Goal: Information Seeking & Learning: Compare options

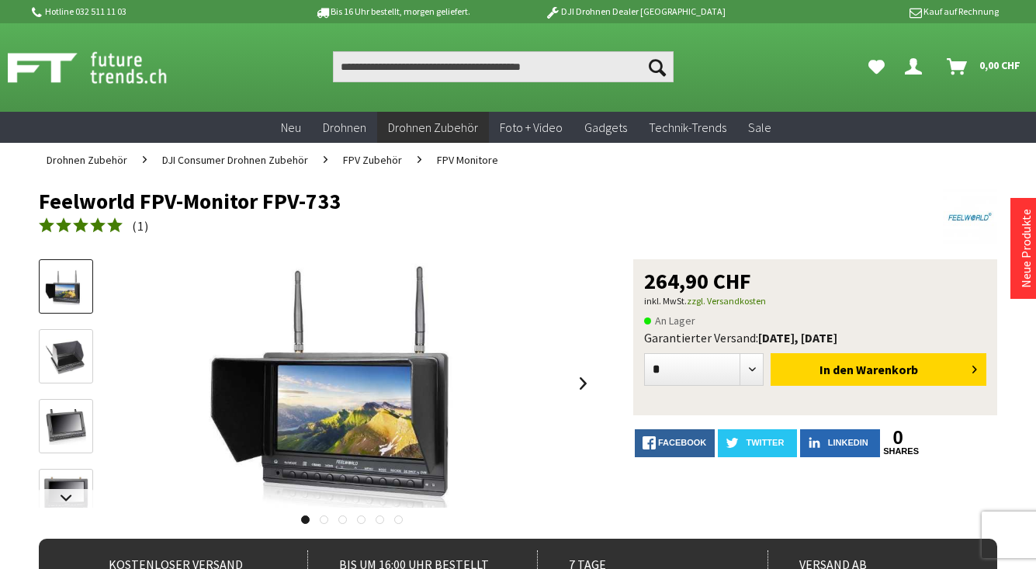
click at [379, 160] on span "FPV Zubehör" at bounding box center [372, 160] width 59 height 14
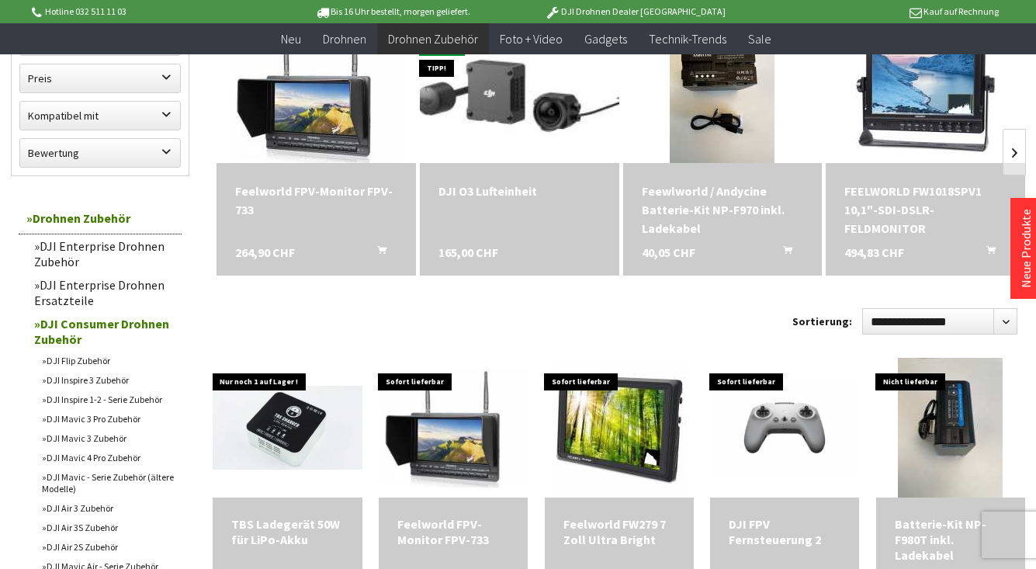
scroll to position [323, 0]
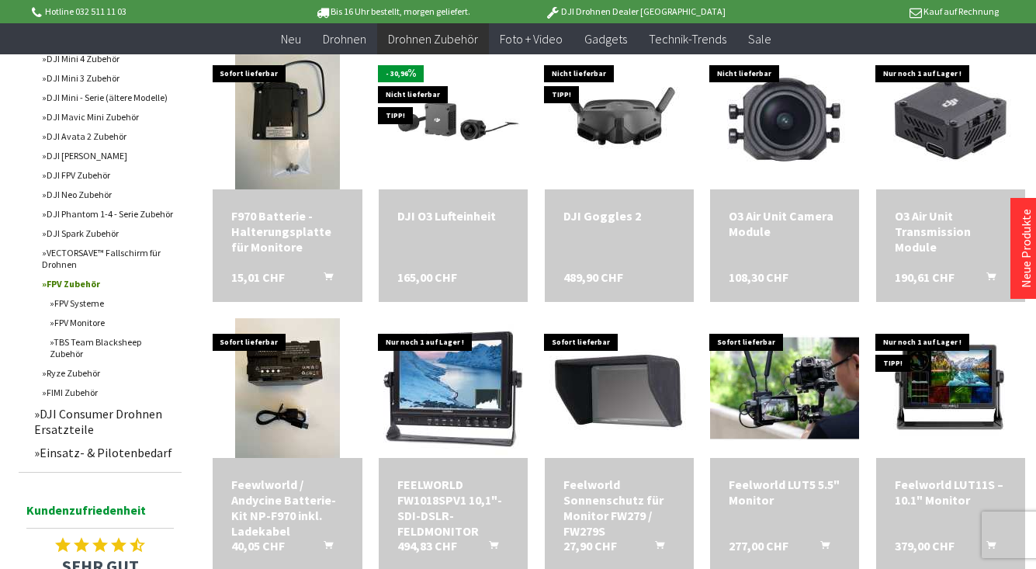
scroll to position [609, 0]
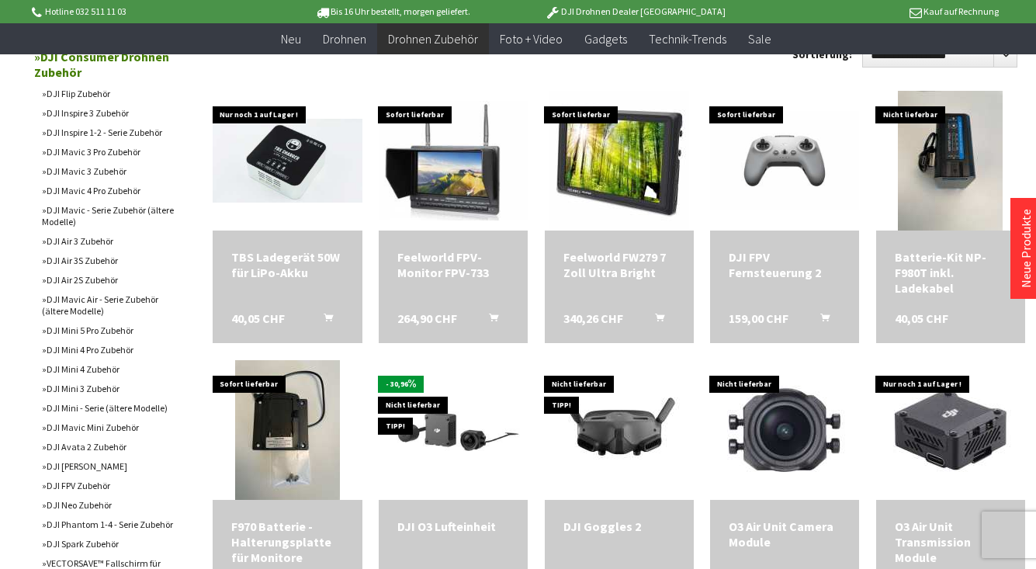
scroll to position [434, 0]
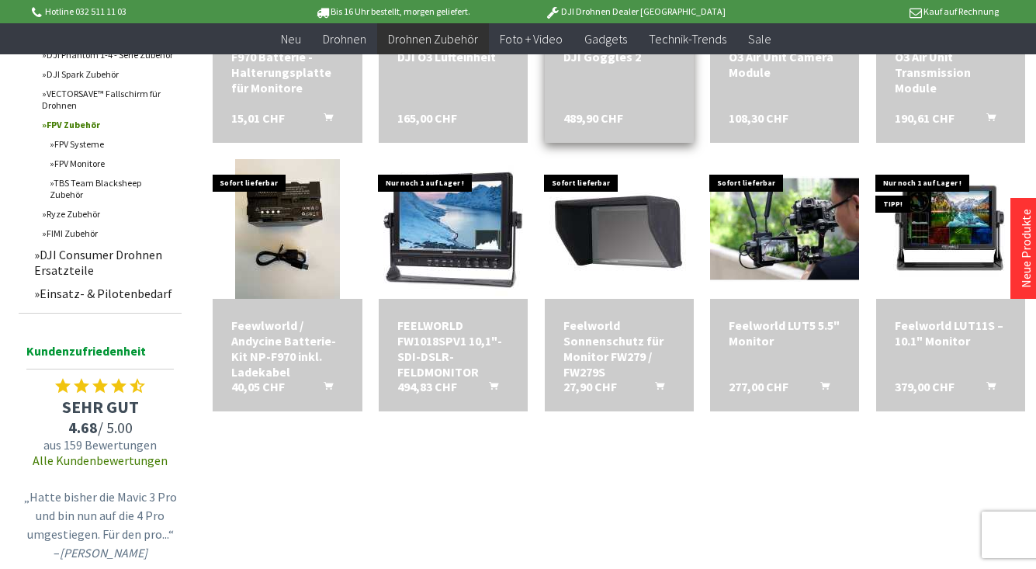
scroll to position [904, 0]
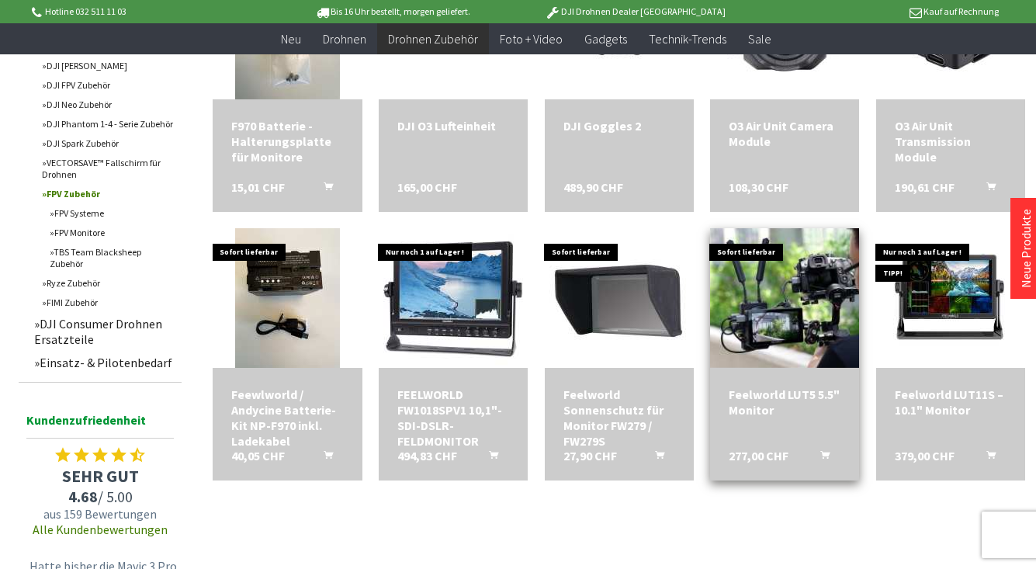
click at [772, 328] on img at bounding box center [784, 297] width 209 height 147
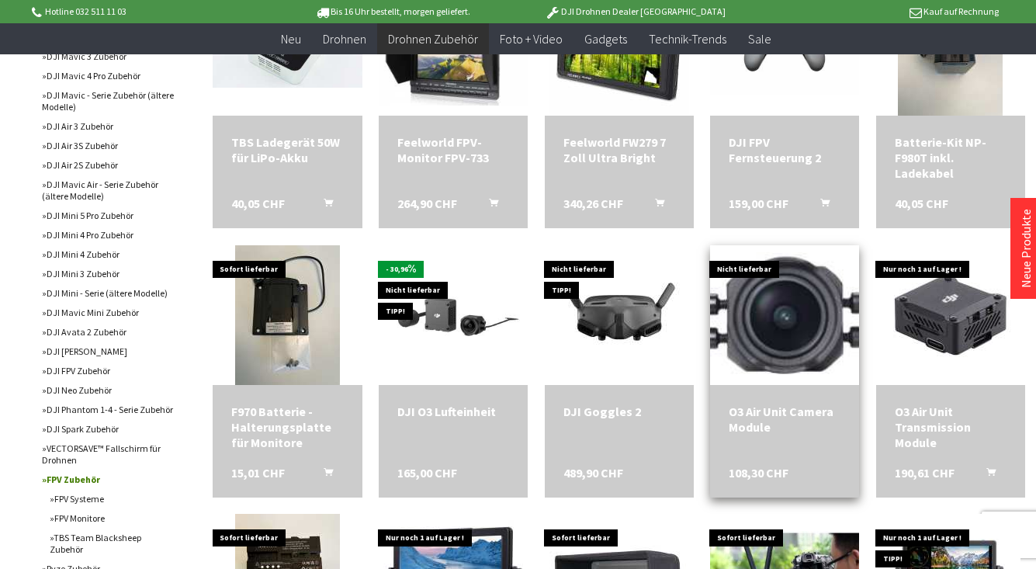
scroll to position [414, 0]
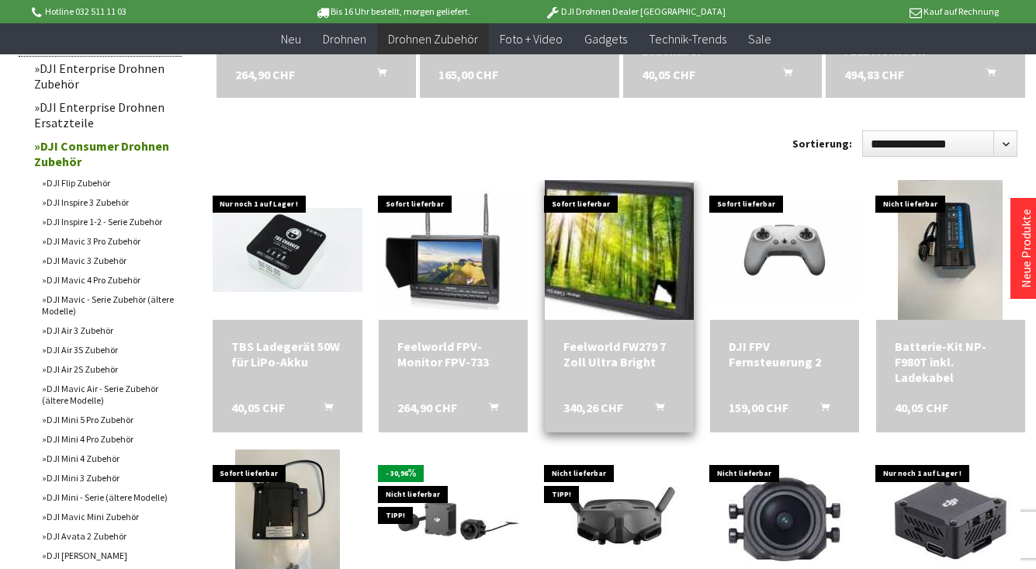
click at [644, 251] on img at bounding box center [619, 250] width 196 height 196
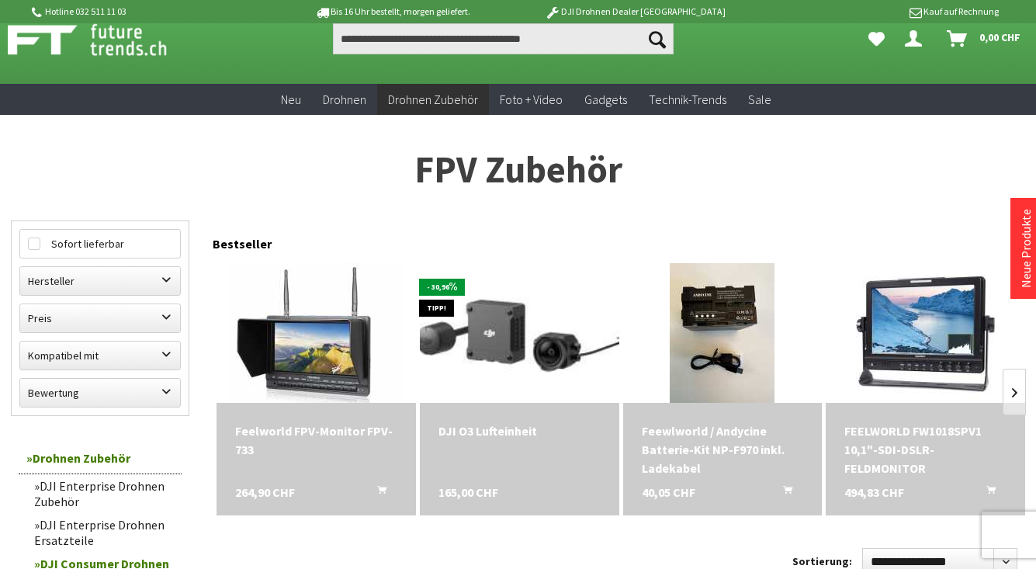
scroll to position [0, 0]
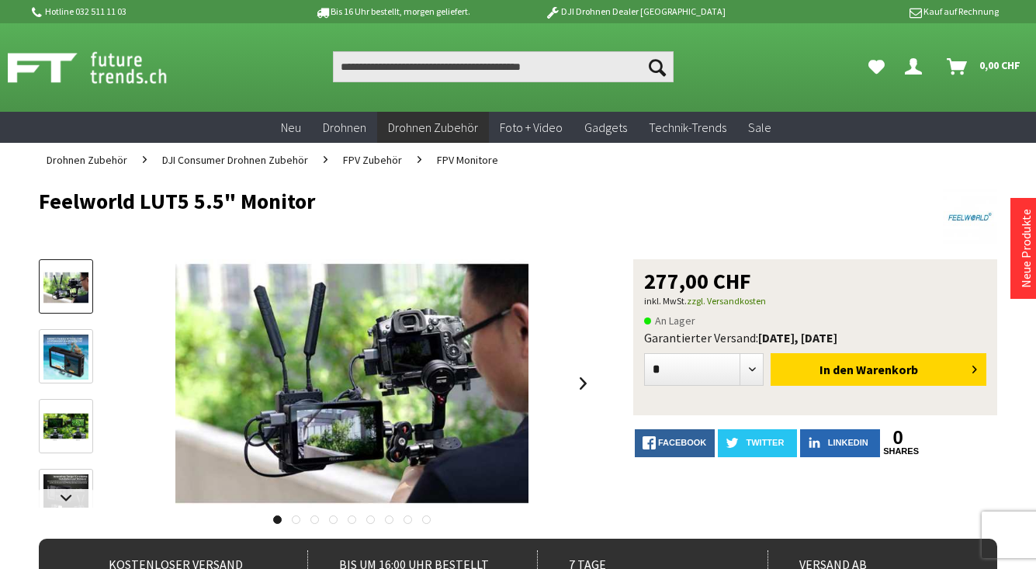
scroll to position [34, 0]
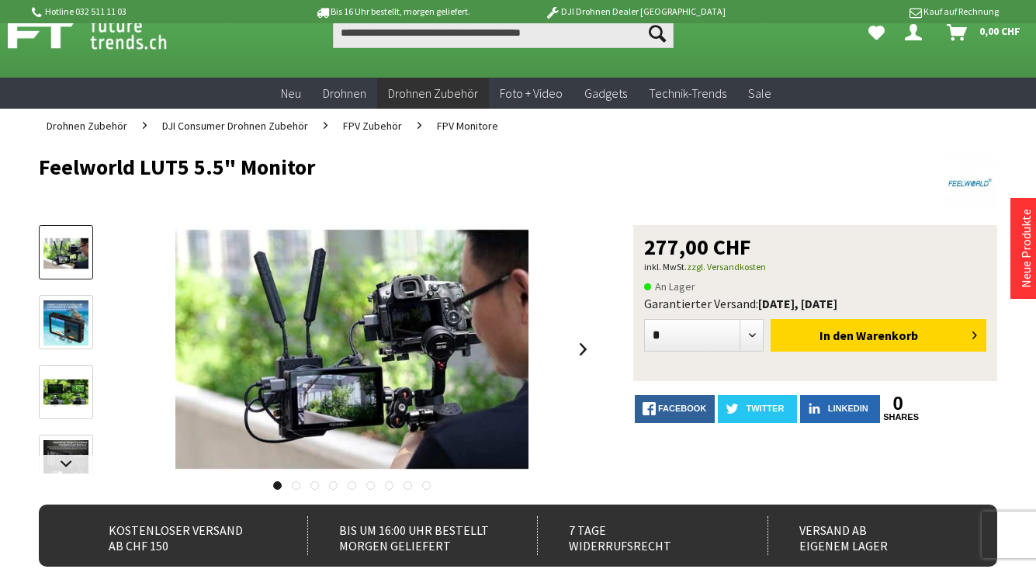
click at [79, 261] on img at bounding box center [65, 253] width 45 height 32
click at [66, 319] on img at bounding box center [65, 322] width 45 height 45
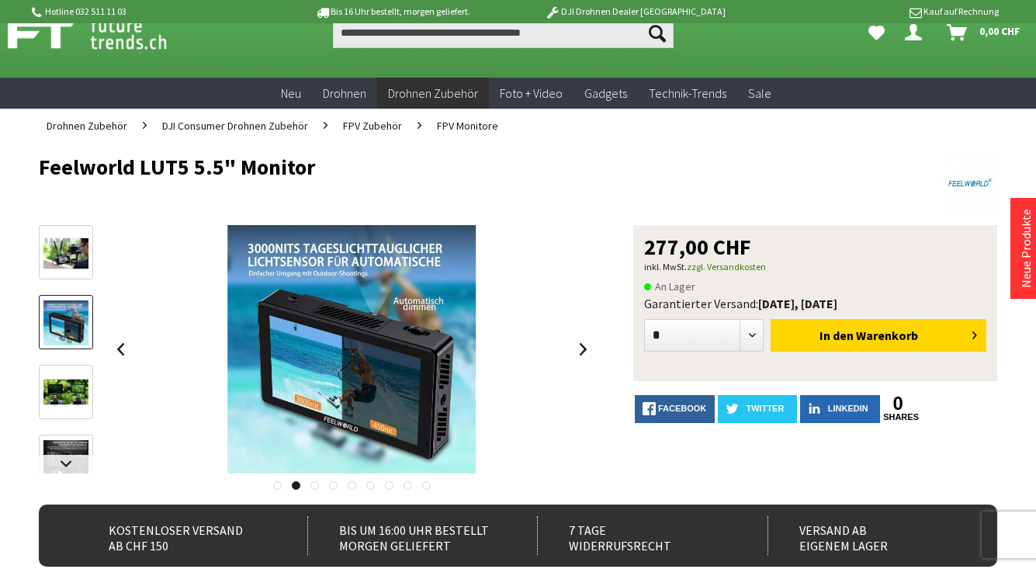
click at [70, 393] on img at bounding box center [65, 393] width 45 height 28
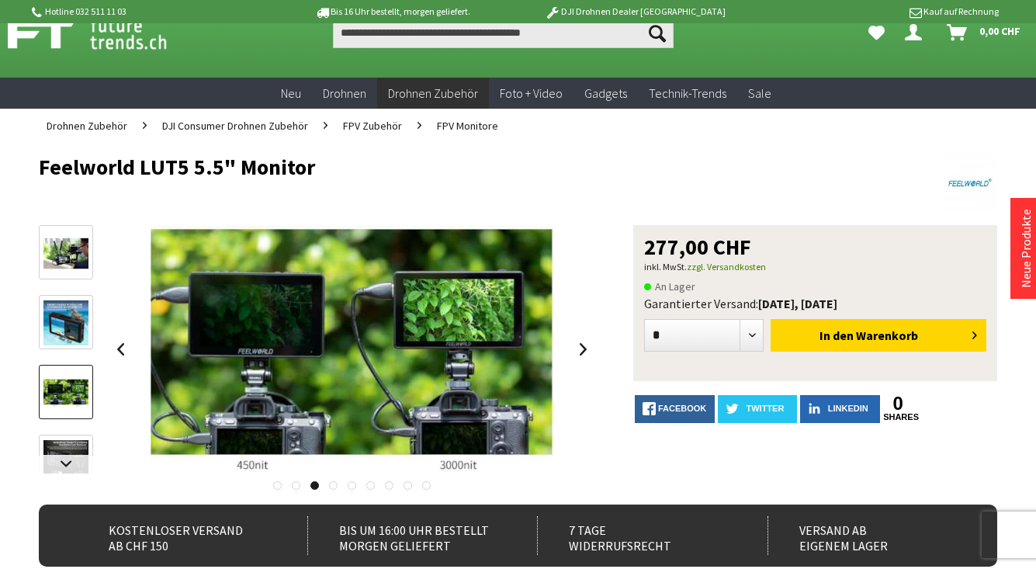
click at [66, 446] on img at bounding box center [65, 462] width 45 height 45
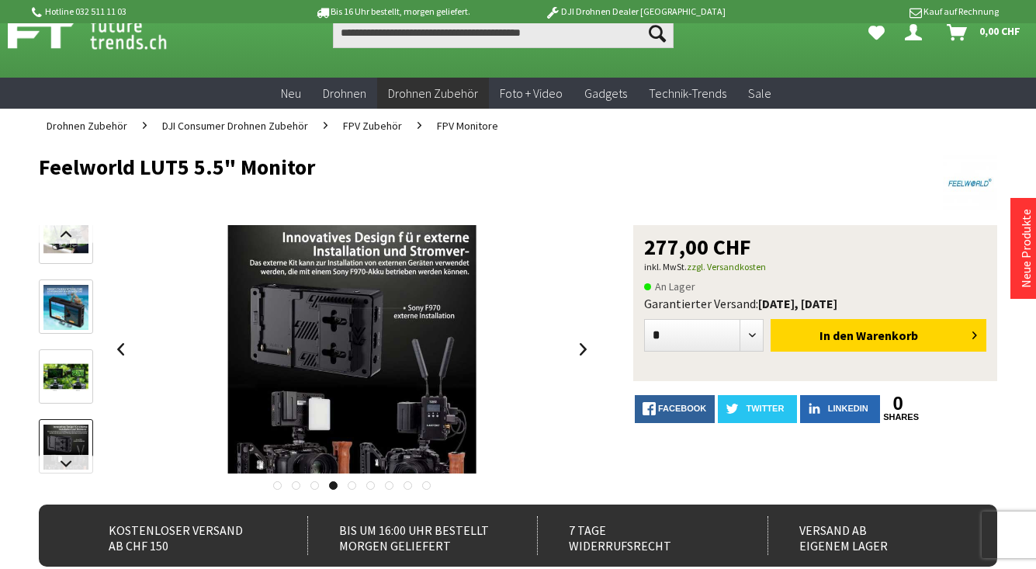
click at [68, 244] on img at bounding box center [65, 238] width 45 height 32
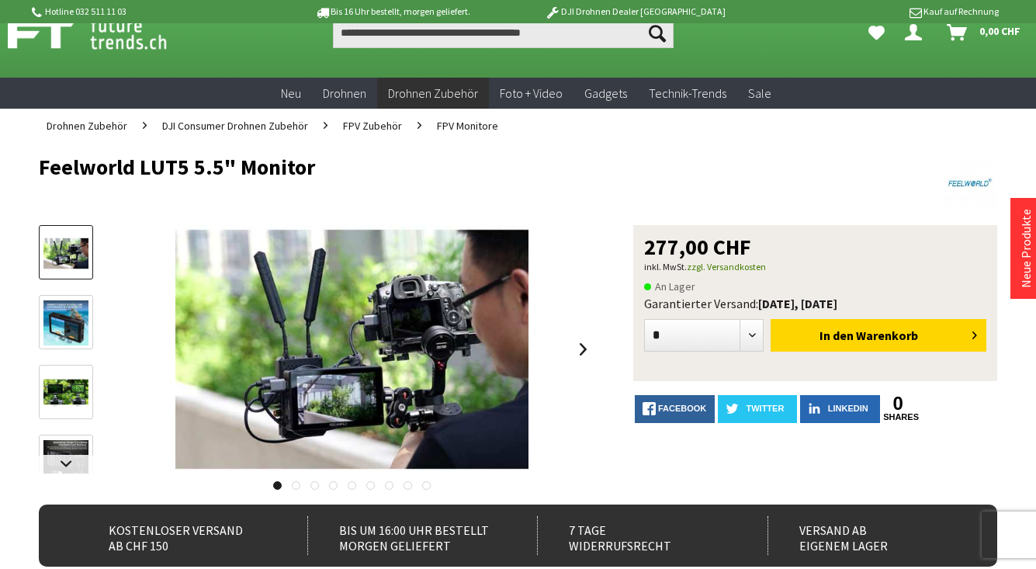
click at [66, 314] on img at bounding box center [65, 322] width 45 height 45
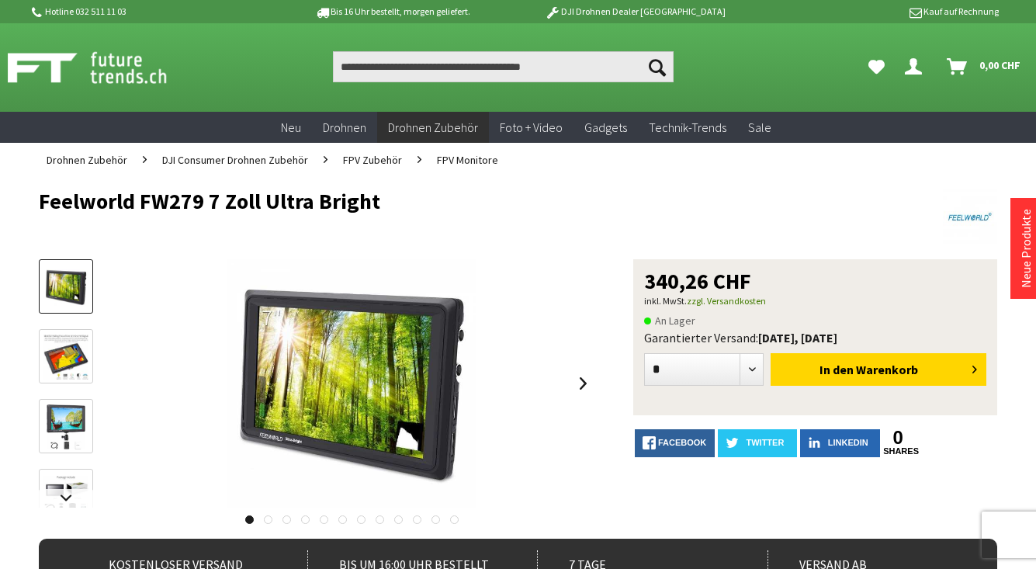
click at [92, 355] on link at bounding box center [66, 356] width 54 height 54
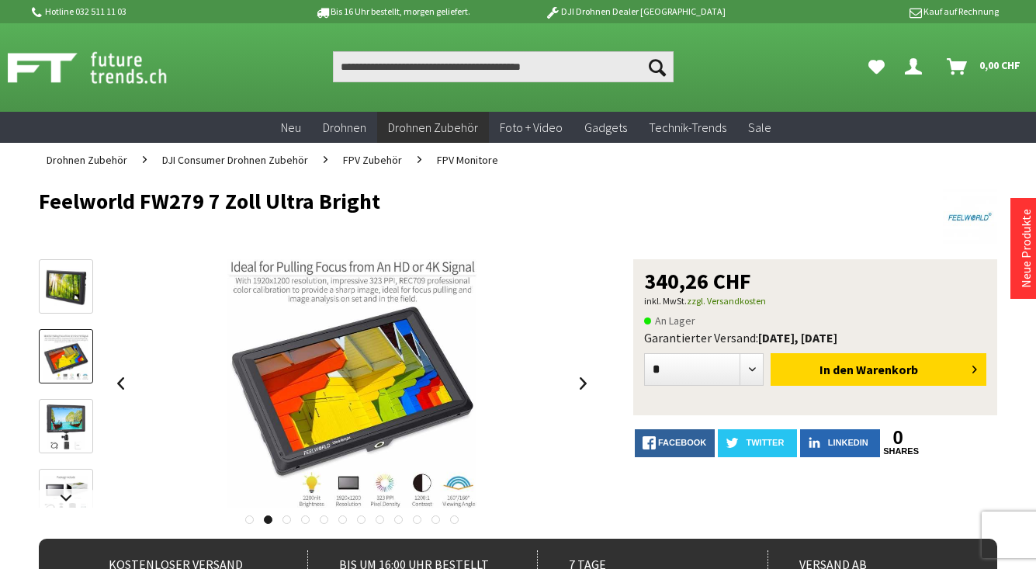
click at [74, 417] on img at bounding box center [66, 426] width 39 height 45
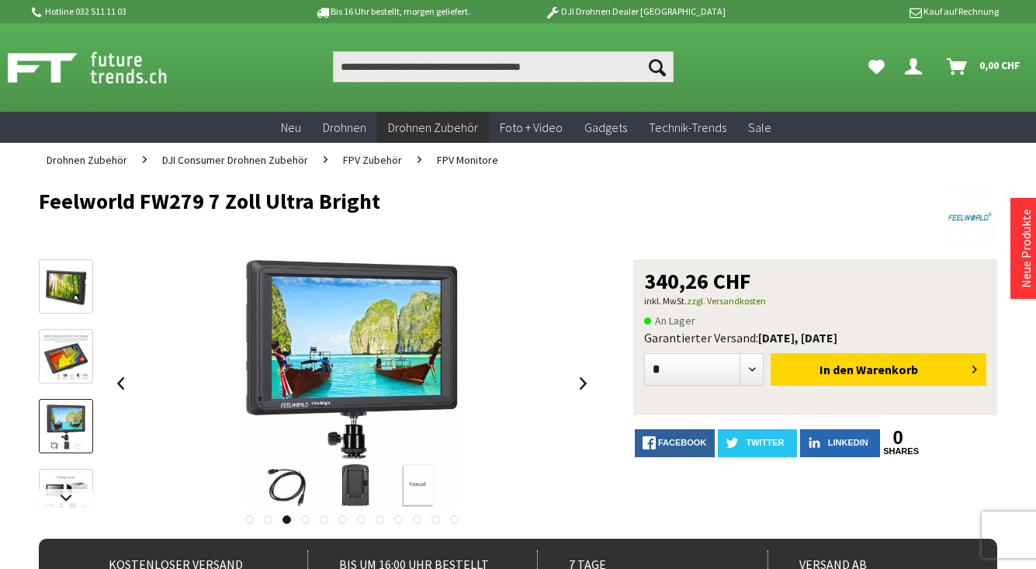
scroll to position [45, 0]
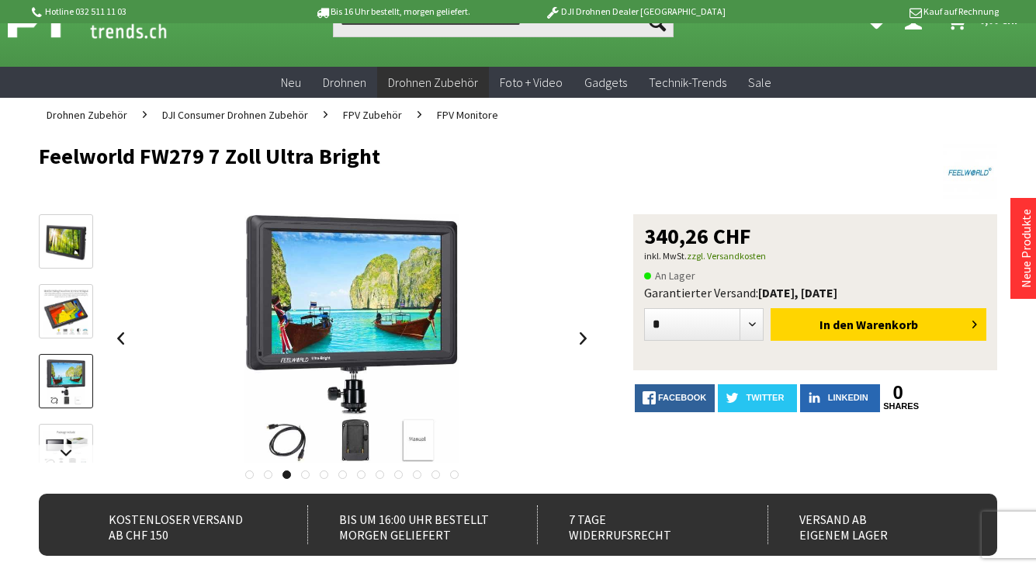
click at [73, 431] on img at bounding box center [65, 452] width 45 height 42
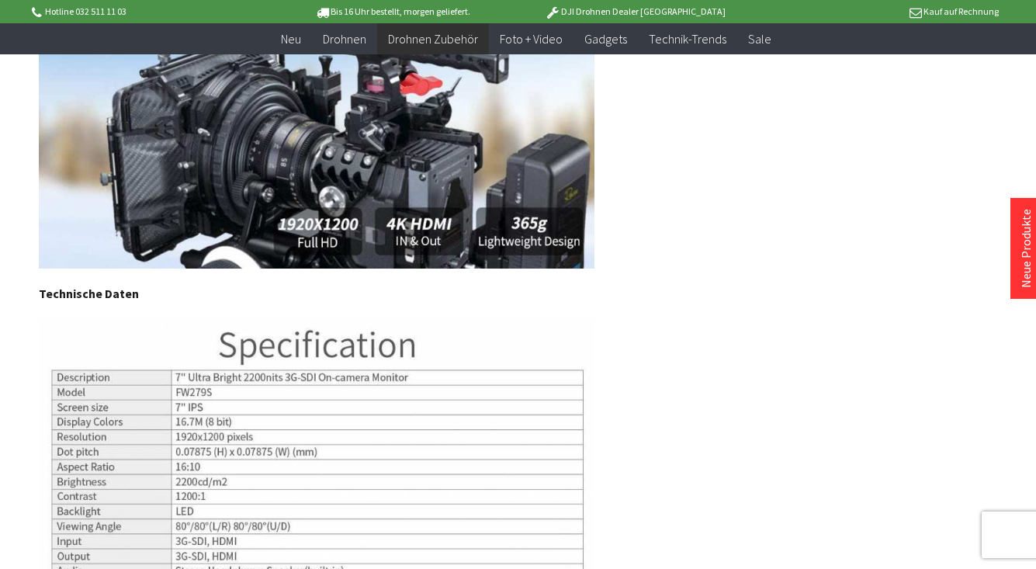
scroll to position [2720, 0]
